Goal: Task Accomplishment & Management: Complete application form

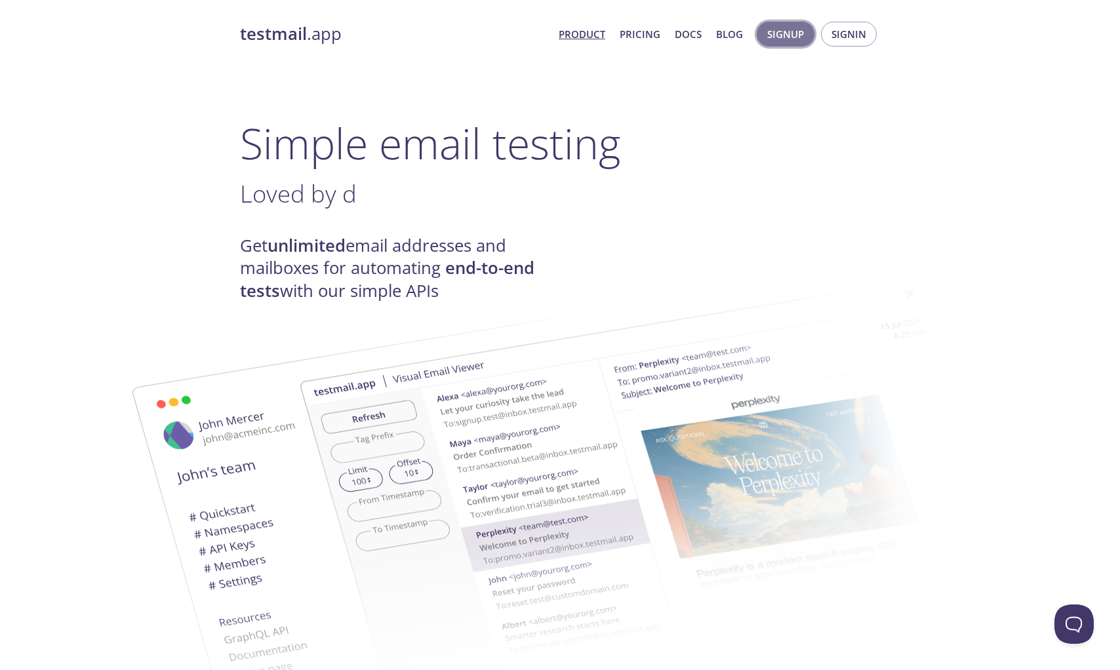
click at [784, 37] on span "Signup" at bounding box center [785, 34] width 37 height 17
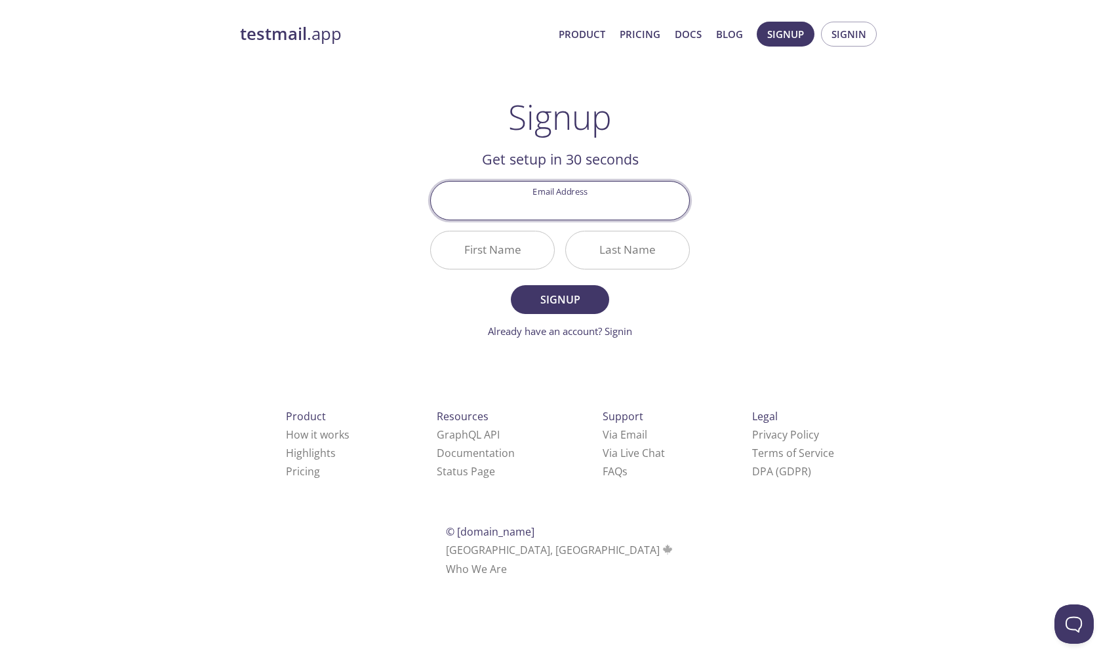
click at [546, 204] on input "Email Address" at bounding box center [560, 200] width 258 height 37
click at [582, 43] on span "Product Pricing Docs Blog" at bounding box center [651, 33] width 199 height 31
click at [582, 33] on link "Product" at bounding box center [582, 34] width 47 height 17
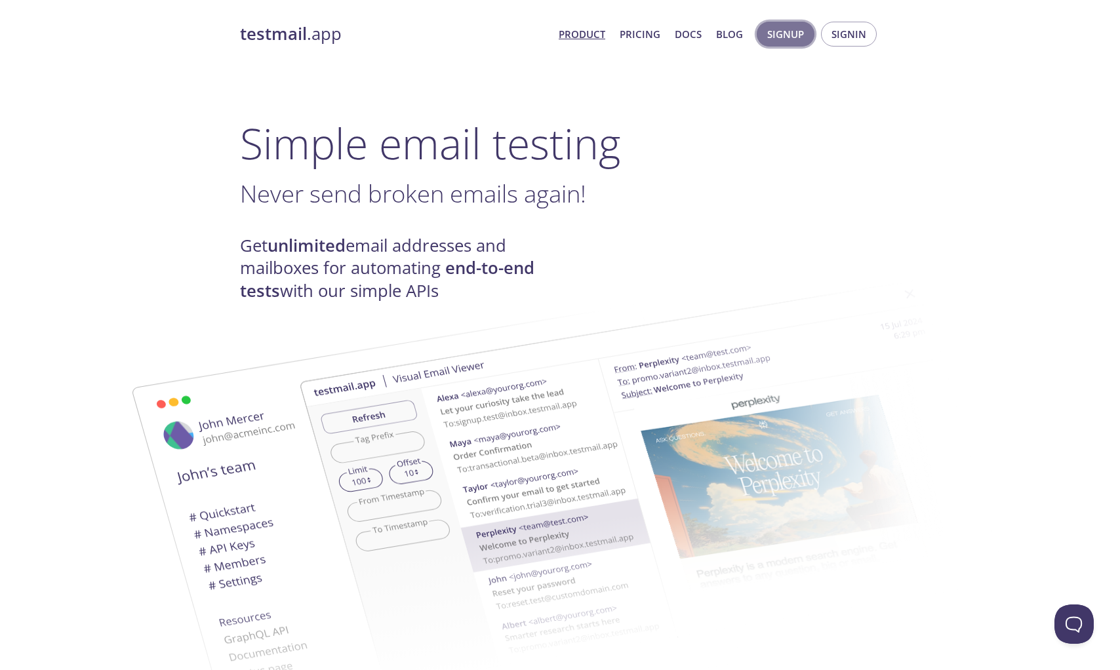
click at [794, 40] on span "Signup" at bounding box center [785, 34] width 37 height 17
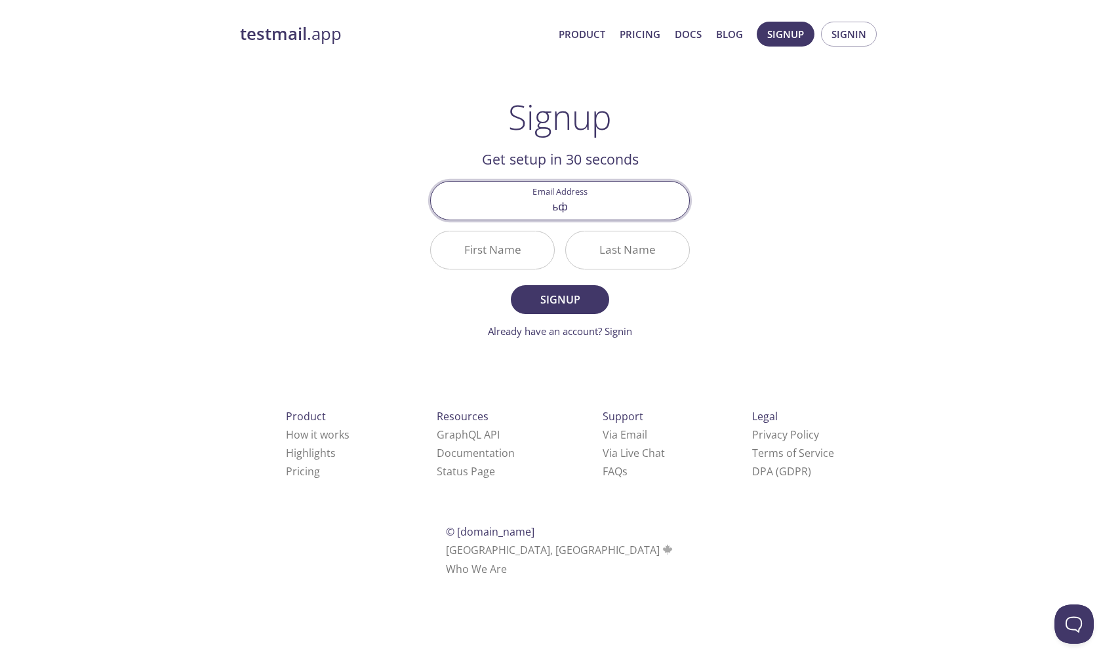
type input "ь"
type input "[DOMAIN_NAME][EMAIL_ADDRESS][DOMAIN_NAME]"
click at [496, 247] on input "First Name" at bounding box center [492, 249] width 123 height 37
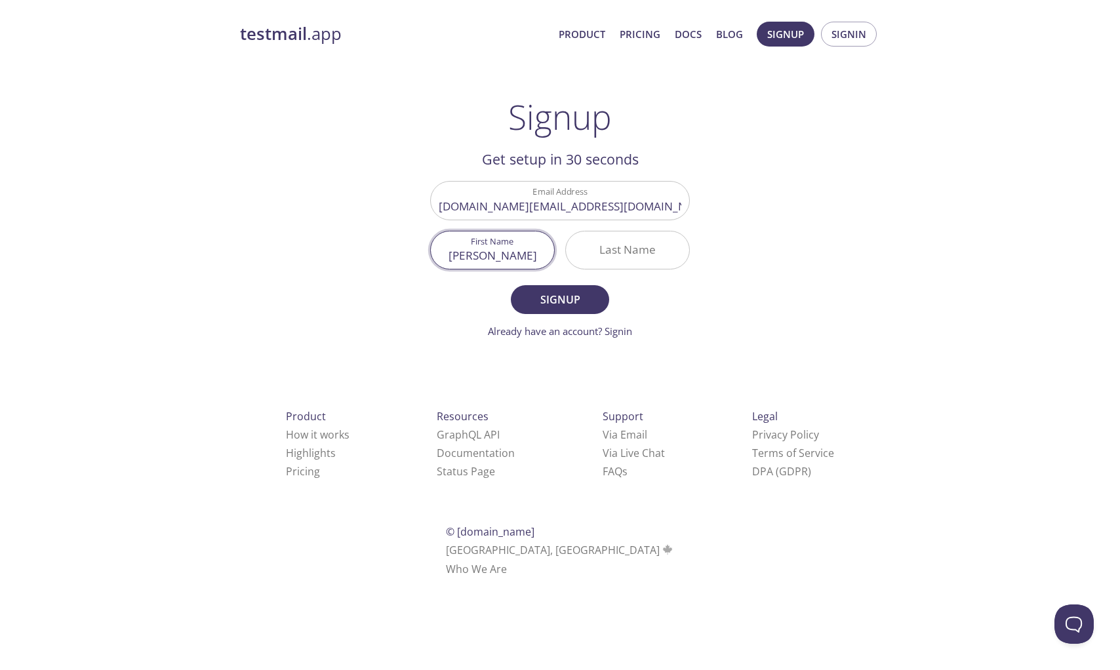
type input "[PERSON_NAME]"
click at [624, 262] on input "Last Name" at bounding box center [627, 249] width 123 height 37
type input "Matviiv"
click at [569, 310] on button "Signup" at bounding box center [560, 299] width 98 height 29
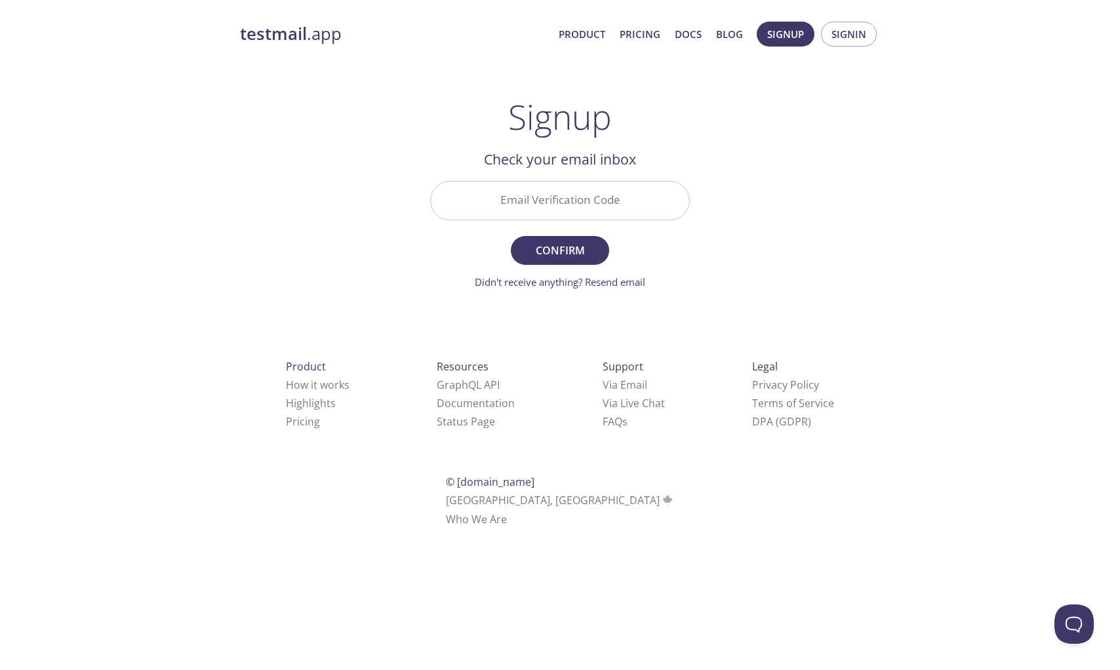
click at [616, 204] on input "Email Verification Code" at bounding box center [560, 200] width 258 height 37
paste input "GGX6VQC"
type input "GGX6VQC"
click at [587, 241] on span "Confirm" at bounding box center [560, 250] width 70 height 18
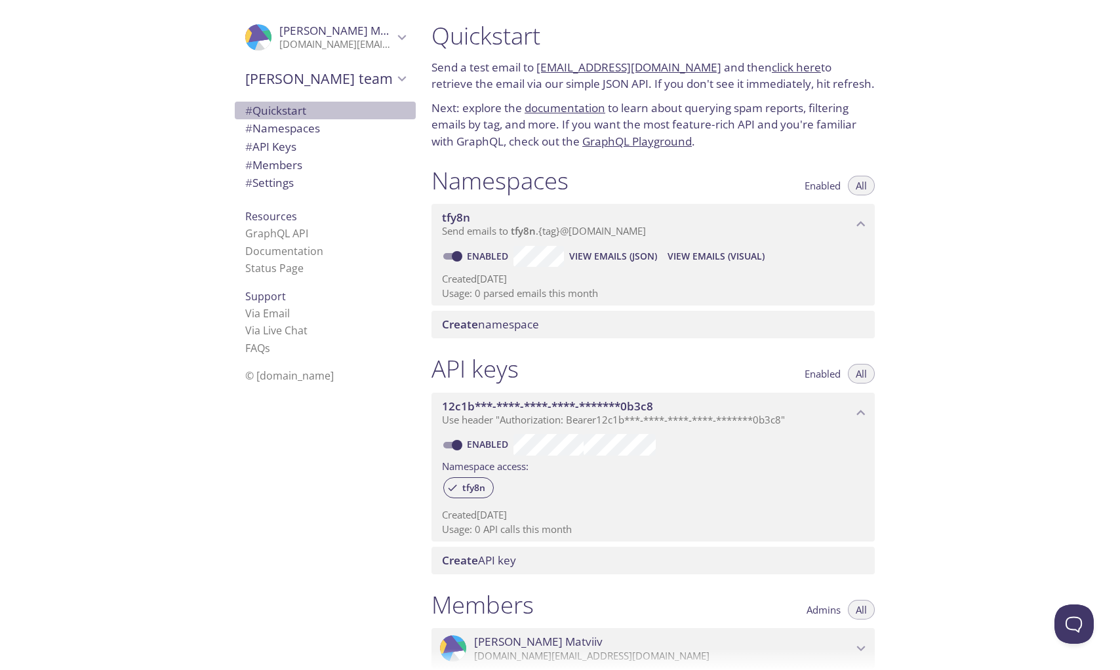
click at [334, 106] on span "# Quickstart" at bounding box center [325, 110] width 160 height 17
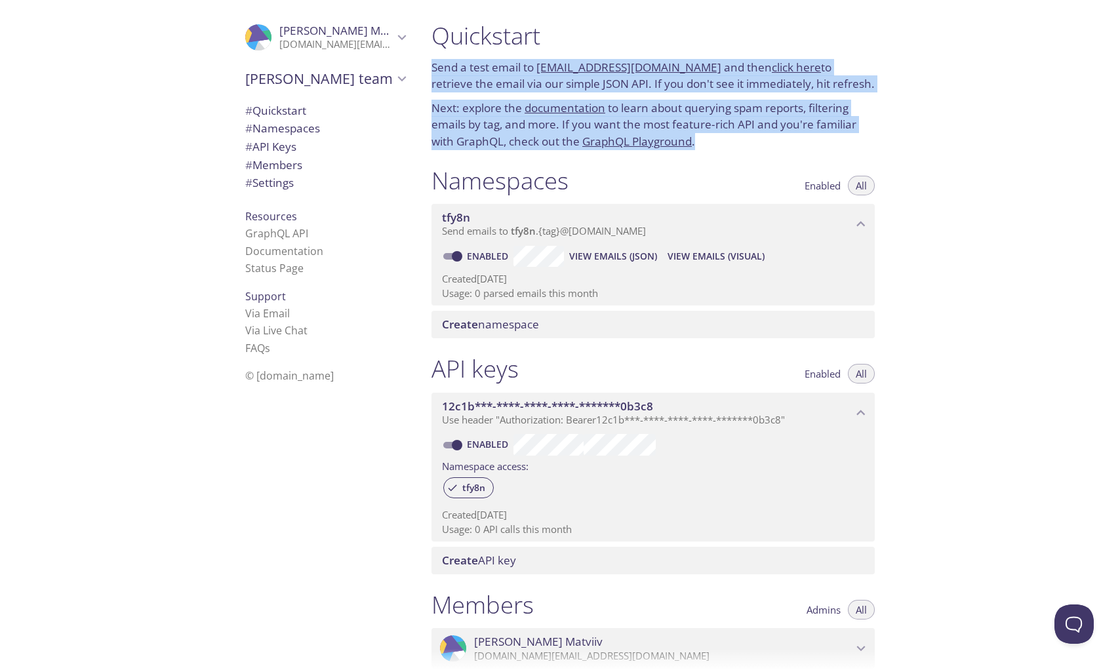
drag, startPoint x: 712, startPoint y: 142, endPoint x: 423, endPoint y: 71, distance: 297.1
click at [423, 71] on div "Quickstart Send a test email to [EMAIL_ADDRESS][DOMAIN_NAME] and then click her…" at bounding box center [653, 85] width 464 height 145
copy div "Send a test email to [EMAIL_ADDRESS][DOMAIN_NAME] and then click here to retrie…"
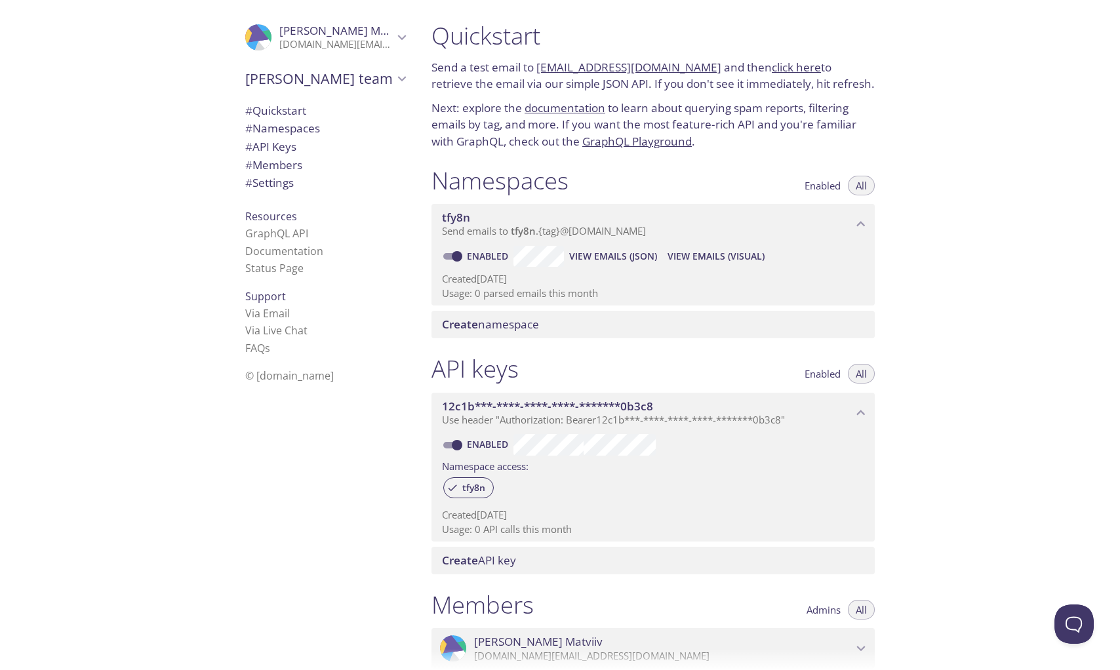
click at [597, 180] on div "Namespaces Enabled All" at bounding box center [652, 182] width 443 height 33
click at [329, 124] on span "# Namespaces" at bounding box center [325, 128] width 160 height 17
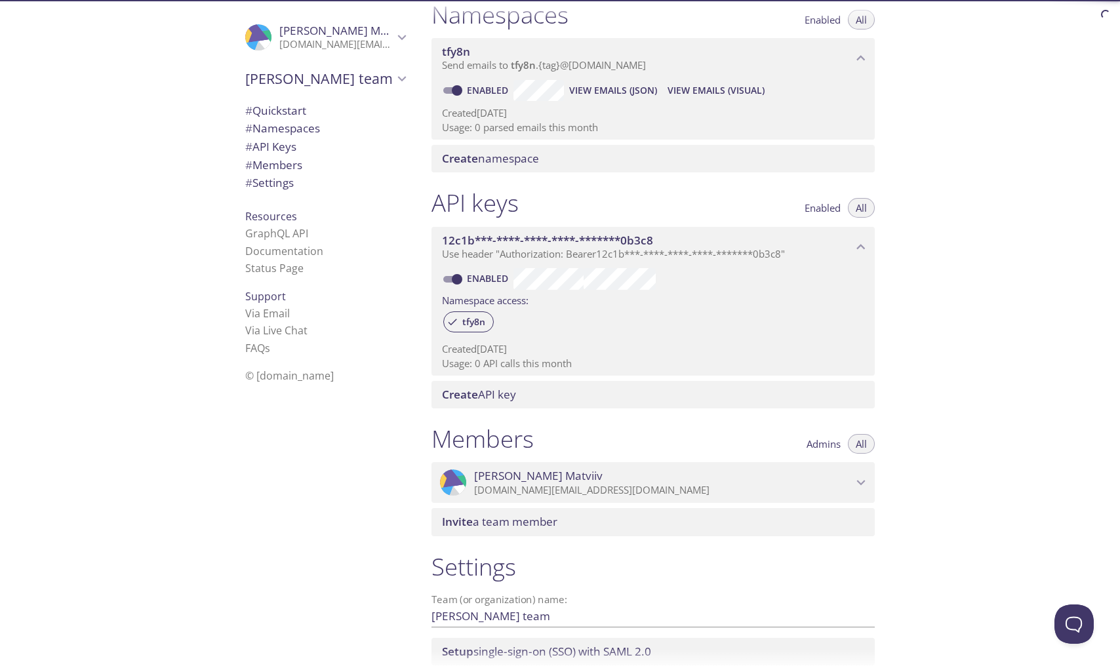
click at [322, 144] on span "# API Keys" at bounding box center [325, 146] width 160 height 17
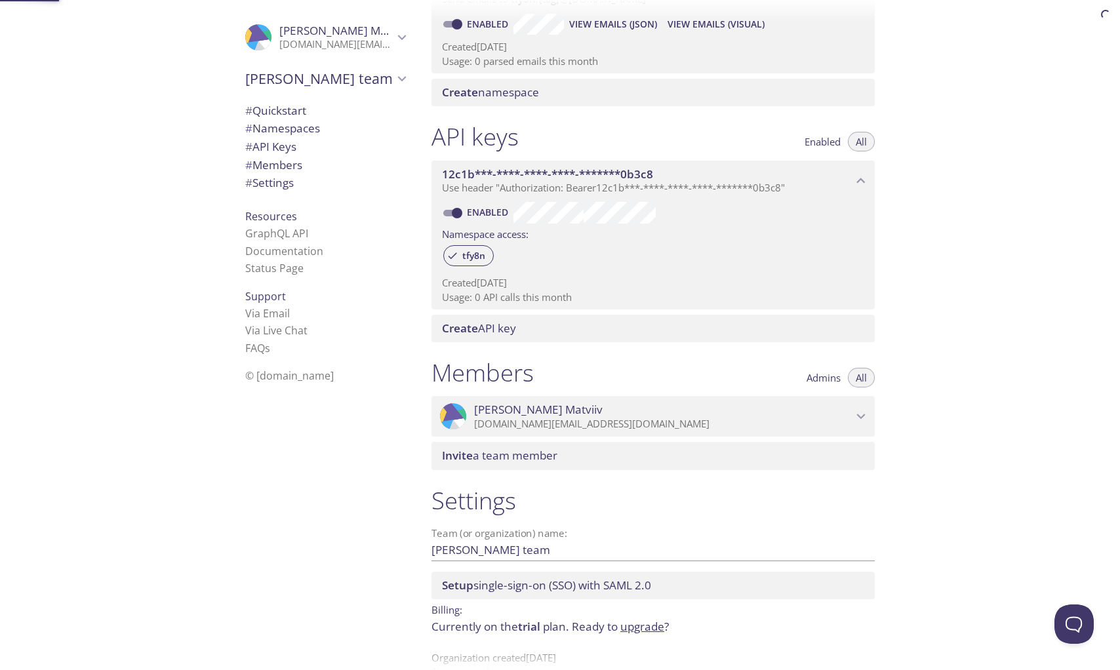
scroll to position [262, 0]
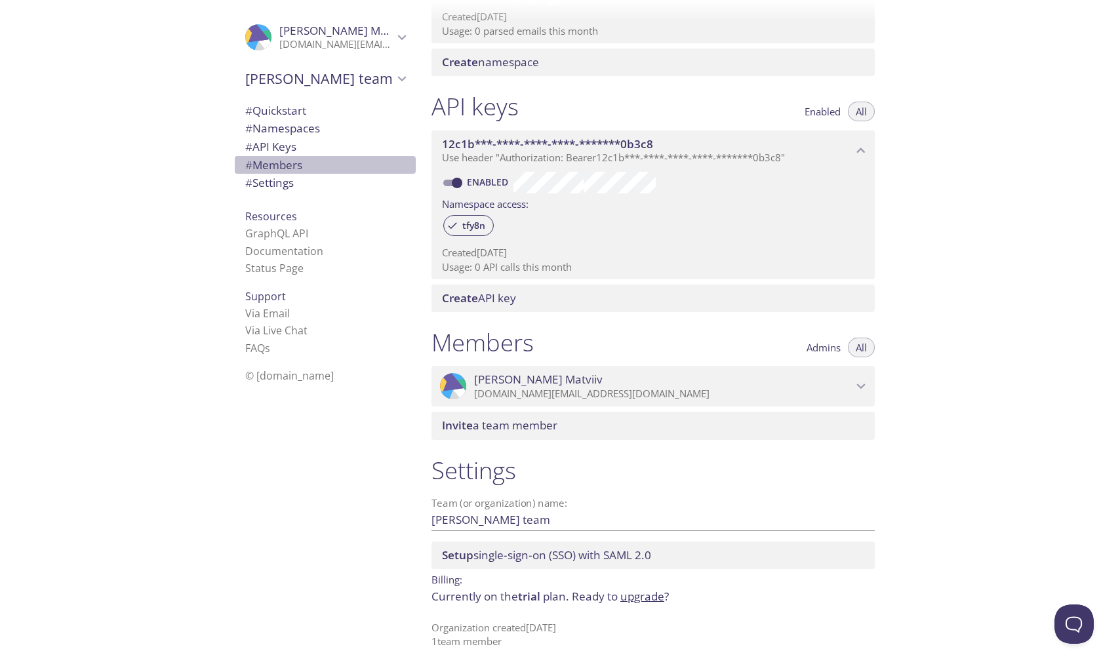
click at [319, 160] on span "# Members" at bounding box center [325, 165] width 160 height 17
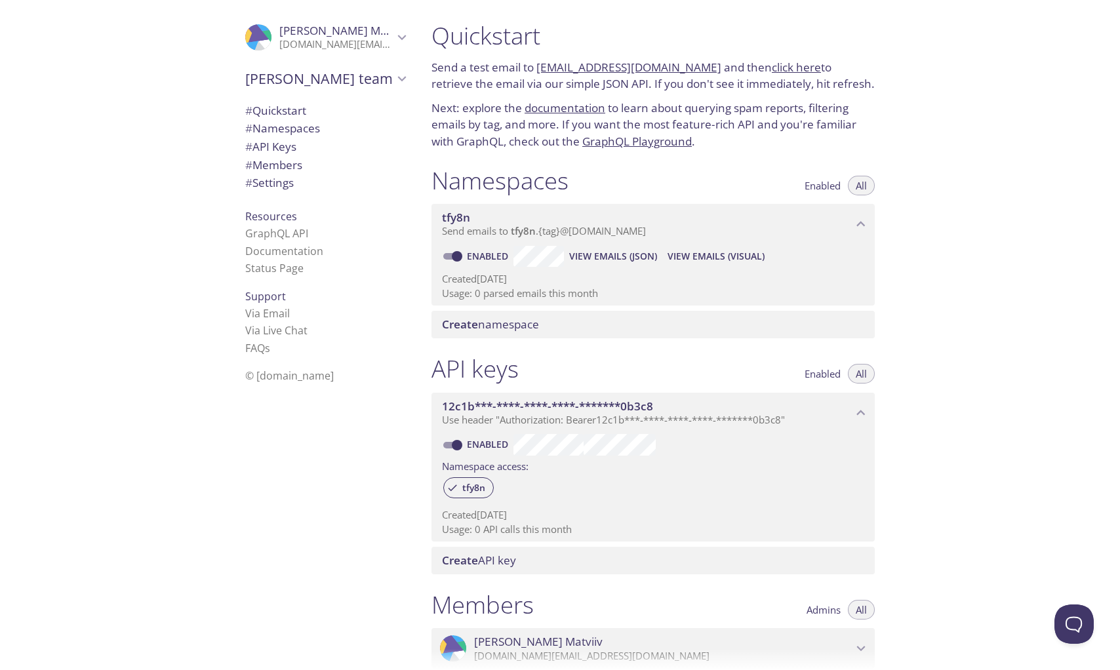
click at [526, 324] on span "Create namespace" at bounding box center [490, 324] width 97 height 15
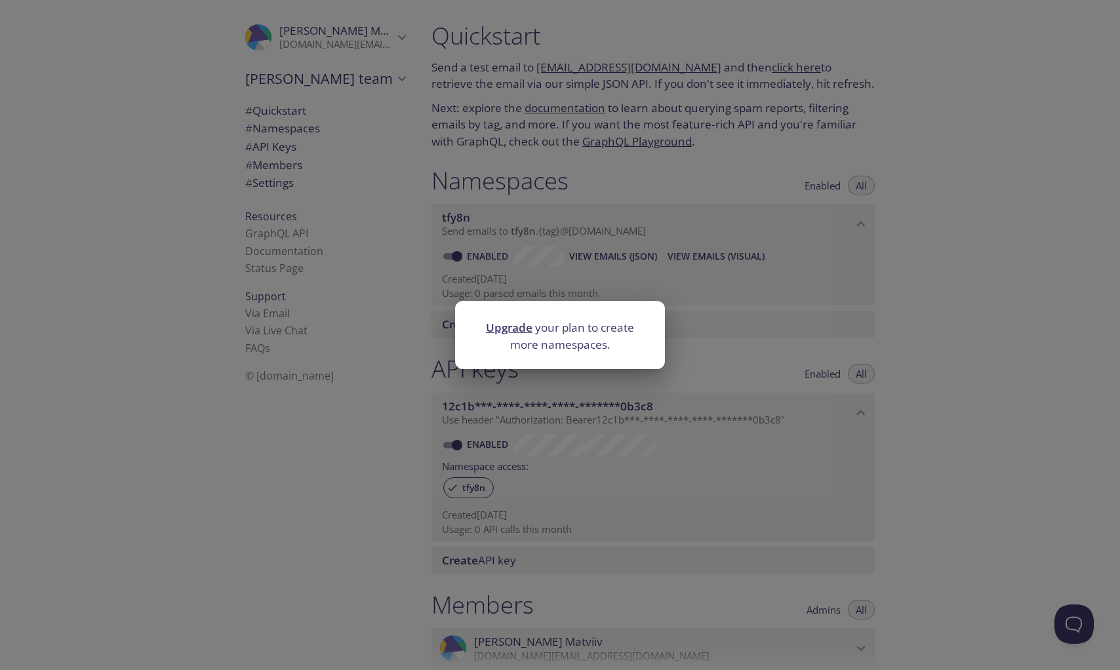
click at [597, 256] on div "Upgrade your plan to create more namespaces." at bounding box center [560, 335] width 1120 height 670
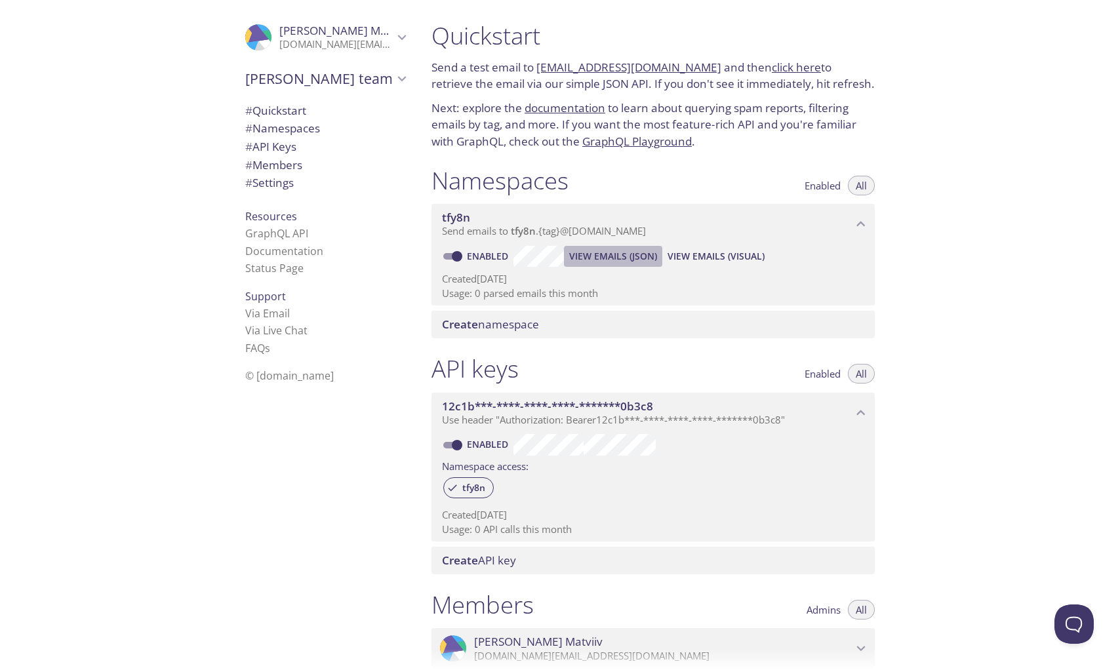
click at [617, 260] on span "View Emails (JSON)" at bounding box center [613, 257] width 88 height 16
click at [497, 253] on link "Enabled" at bounding box center [489, 256] width 49 height 12
click at [481, 253] on input "Enabled" at bounding box center [456, 257] width 47 height 16
click at [454, 257] on input "Disabled" at bounding box center [446, 257] width 47 height 16
checkbox input "true"
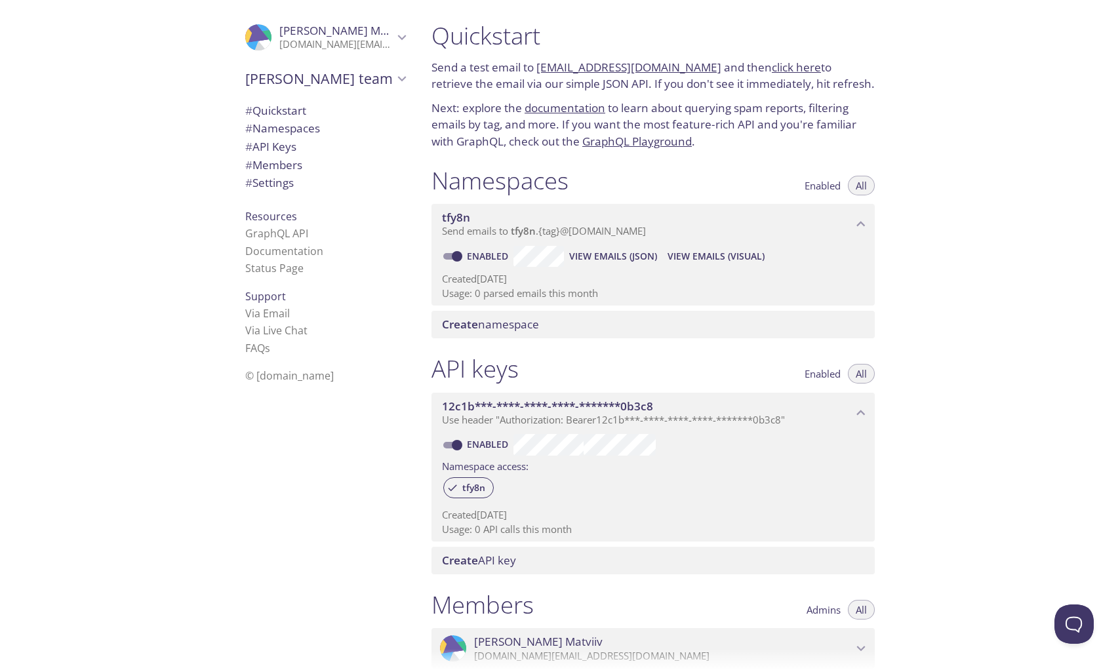
click at [300, 73] on span "[PERSON_NAME] team" at bounding box center [319, 79] width 148 height 18
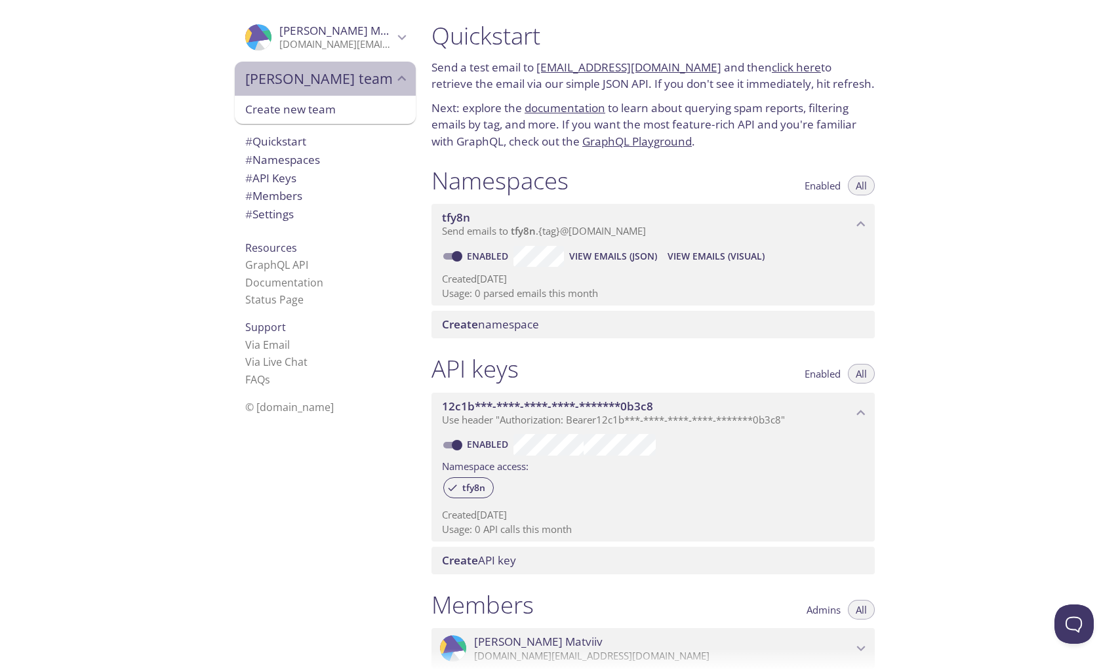
click at [300, 73] on span "[PERSON_NAME] team" at bounding box center [319, 79] width 148 height 18
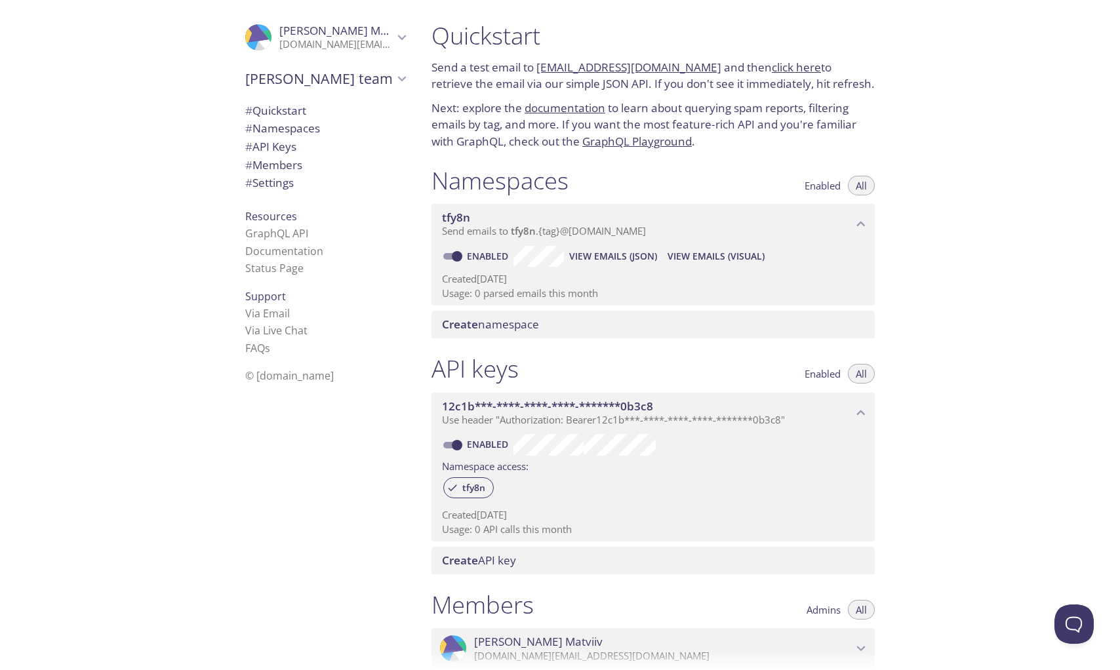
click at [491, 332] on span "Create namespace" at bounding box center [490, 324] width 97 height 15
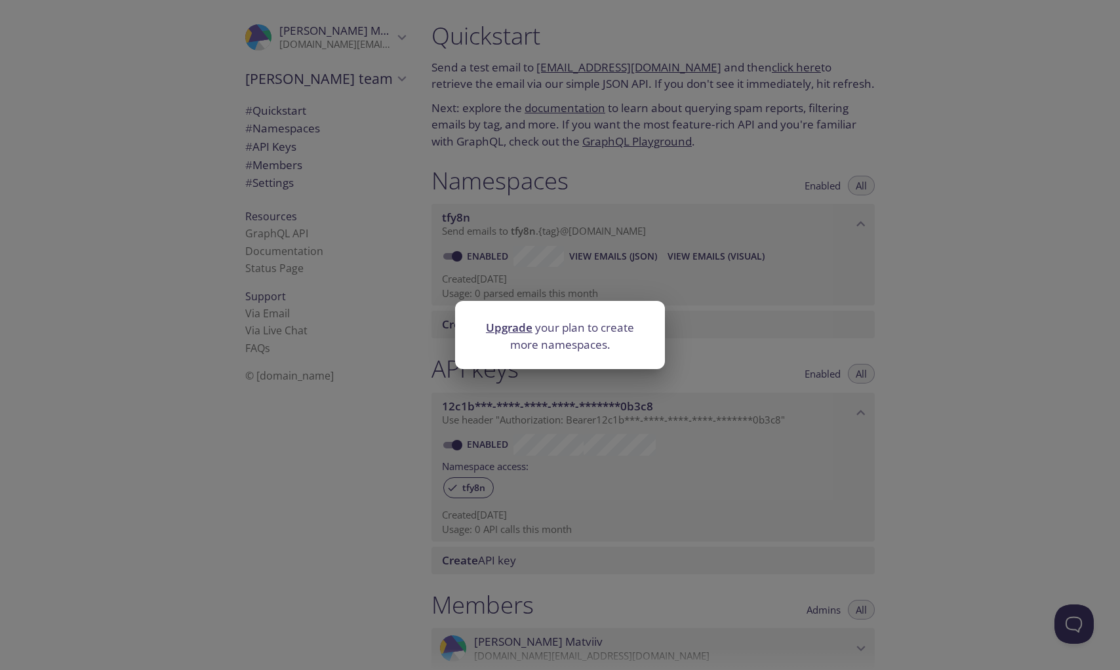
click at [419, 318] on div "Upgrade your plan to create more namespaces." at bounding box center [560, 335] width 1120 height 670
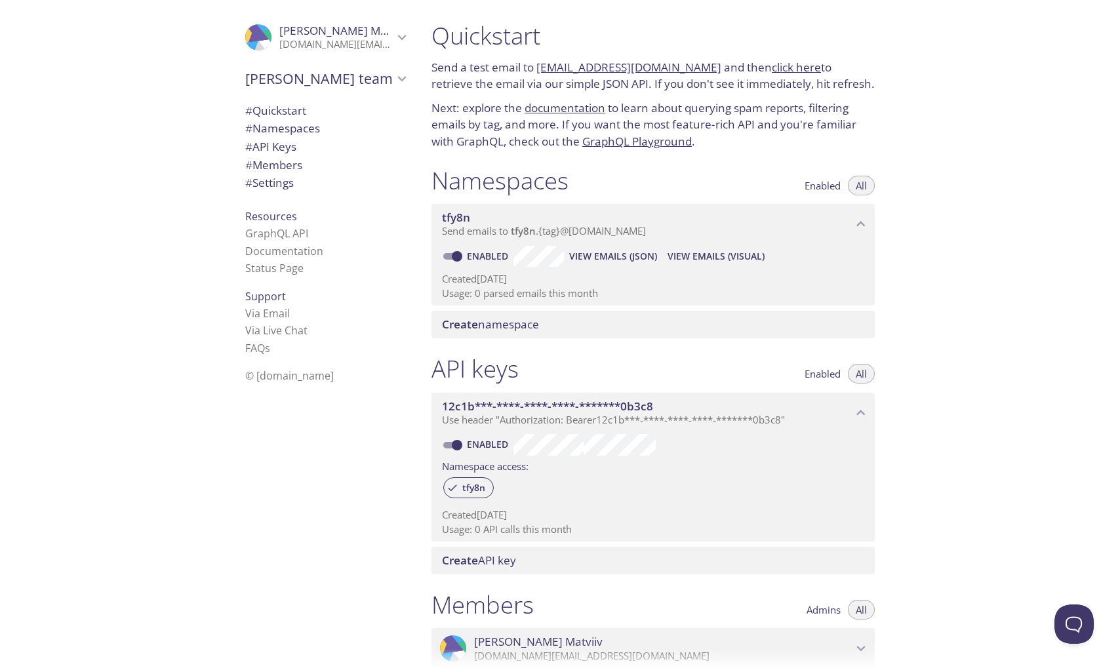
click at [658, 139] on link "GraphQL Playground" at bounding box center [637, 141] width 110 height 15
